Goal: Information Seeking & Learning: Learn about a topic

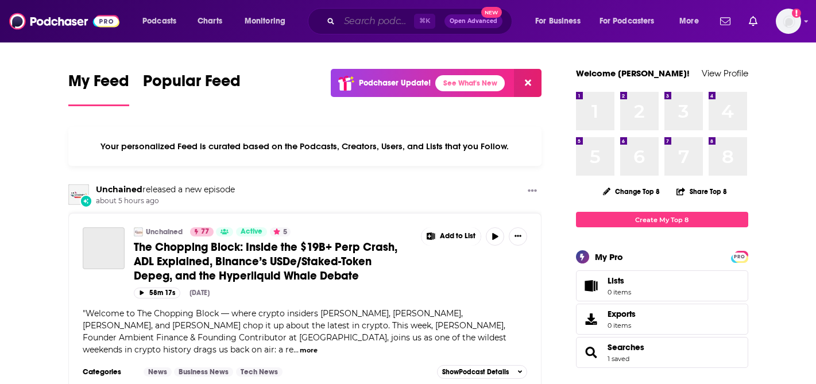
click at [369, 26] on input "Search podcasts, credits, & more..." at bounding box center [376, 21] width 75 height 18
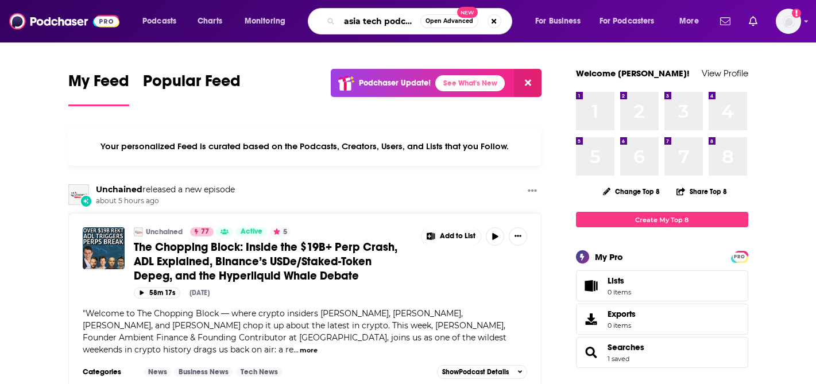
type input "asia tech podcast"
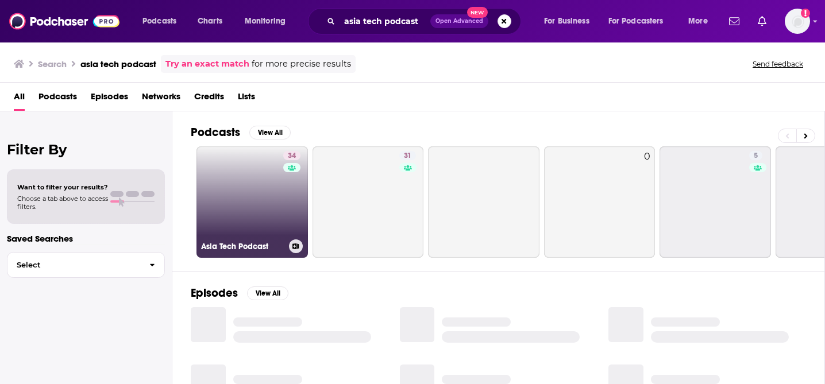
click at [288, 215] on div "34" at bounding box center [293, 195] width 20 height 88
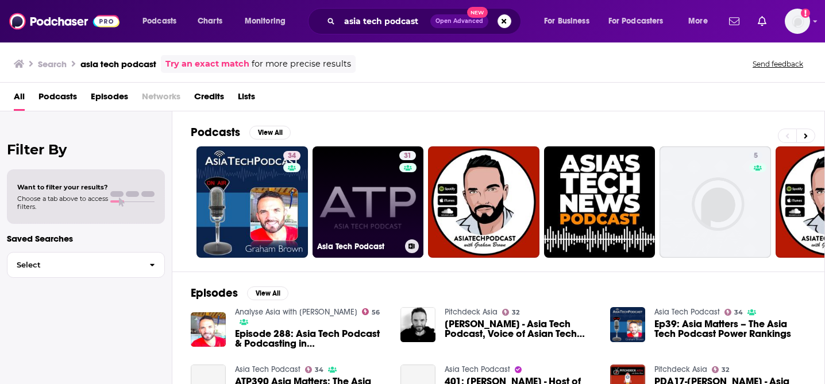
click at [361, 212] on link "31 Asia Tech Podcast" at bounding box center [367, 201] width 111 height 111
